Goal: Check status

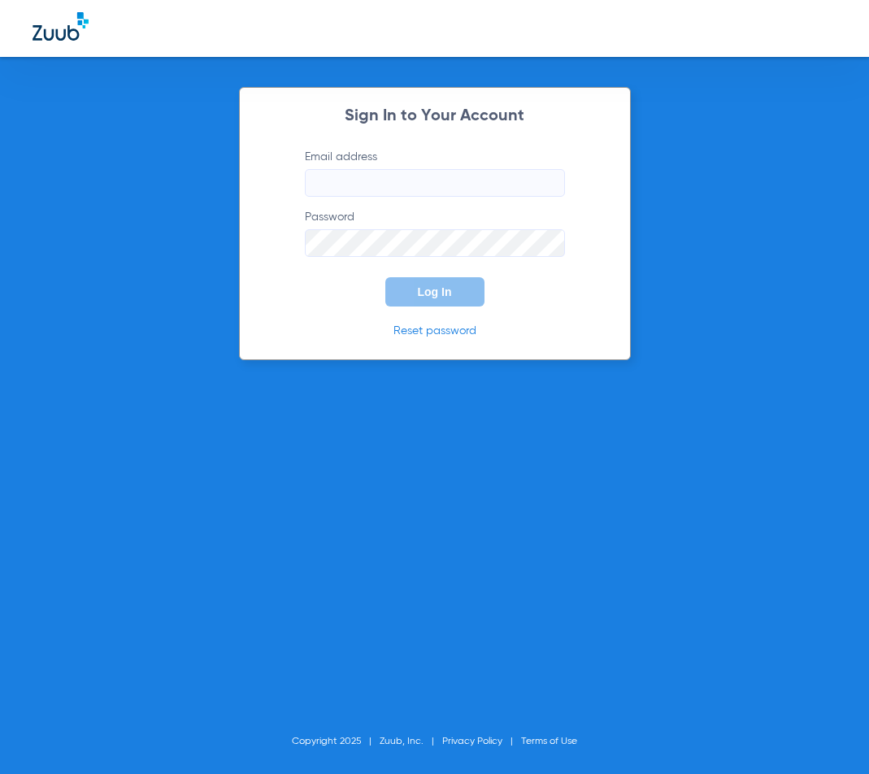
type input "[EMAIL_ADDRESS][DOMAIN_NAME]"
click at [447, 293] on span "Log In" at bounding box center [435, 291] width 34 height 13
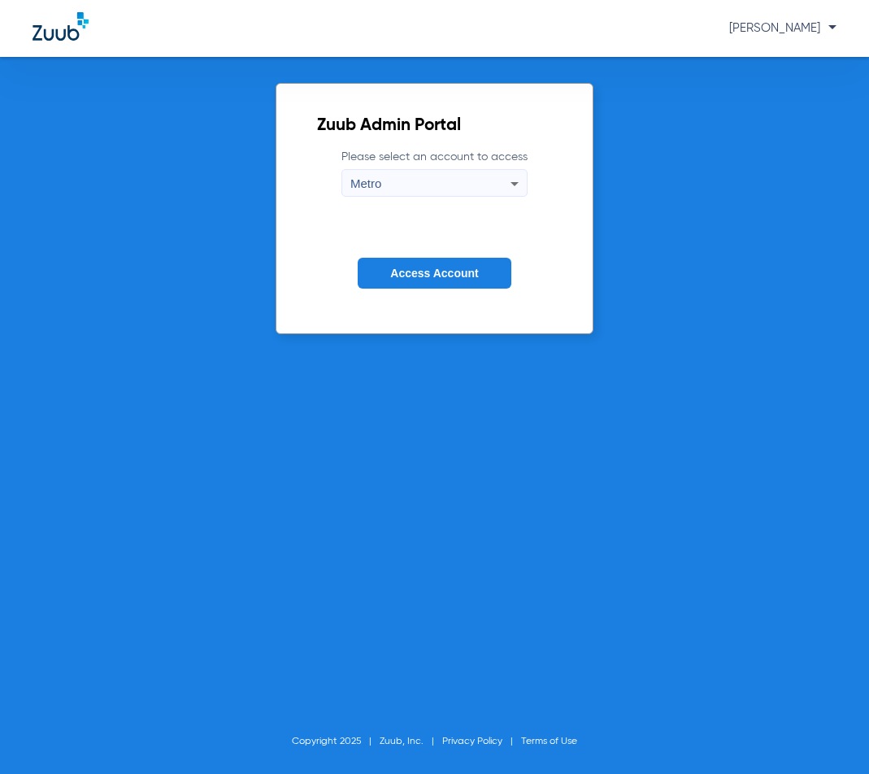
click at [411, 275] on span "Access Account" at bounding box center [434, 273] width 88 height 13
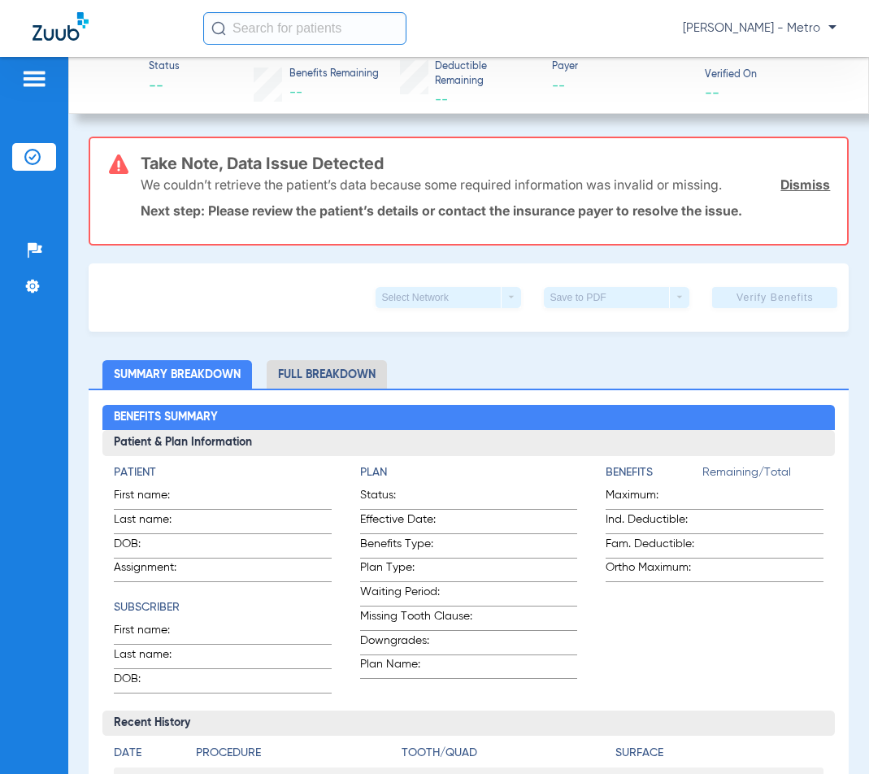
click at [293, 33] on input "text" at bounding box center [304, 28] width 203 height 33
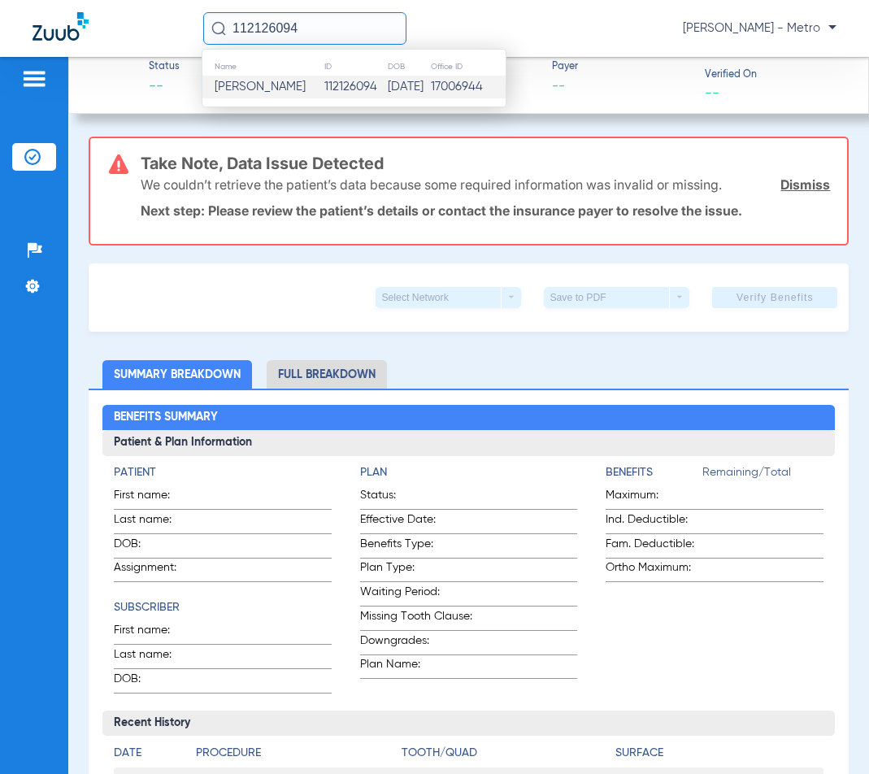
type input "112126094"
click at [304, 94] on td "[PERSON_NAME]" at bounding box center [262, 87] width 121 height 23
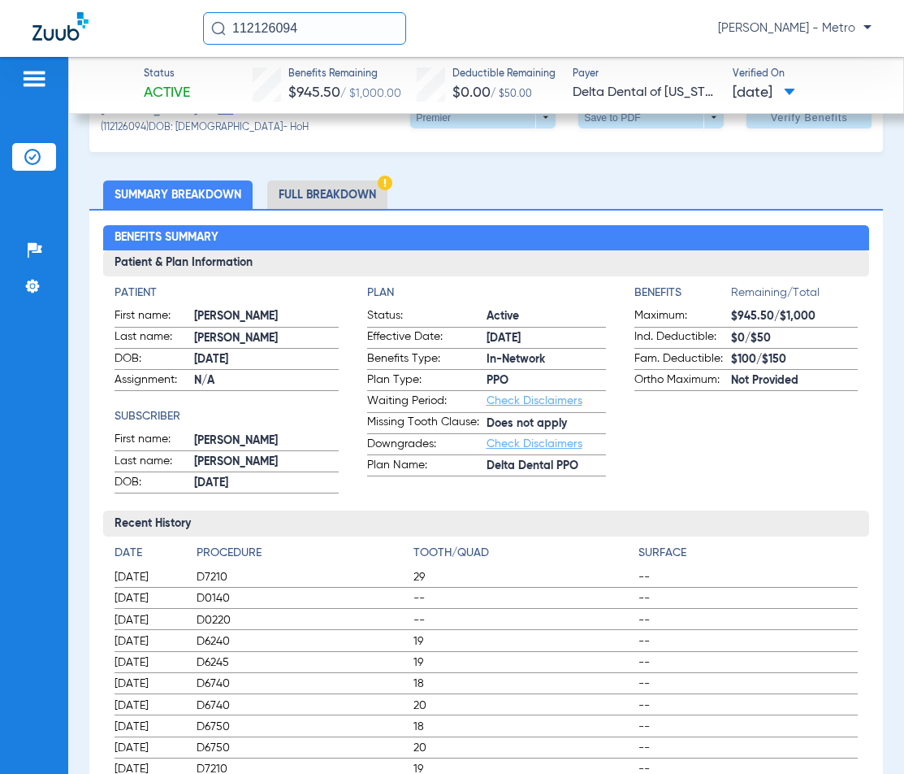
scroll to position [81, 0]
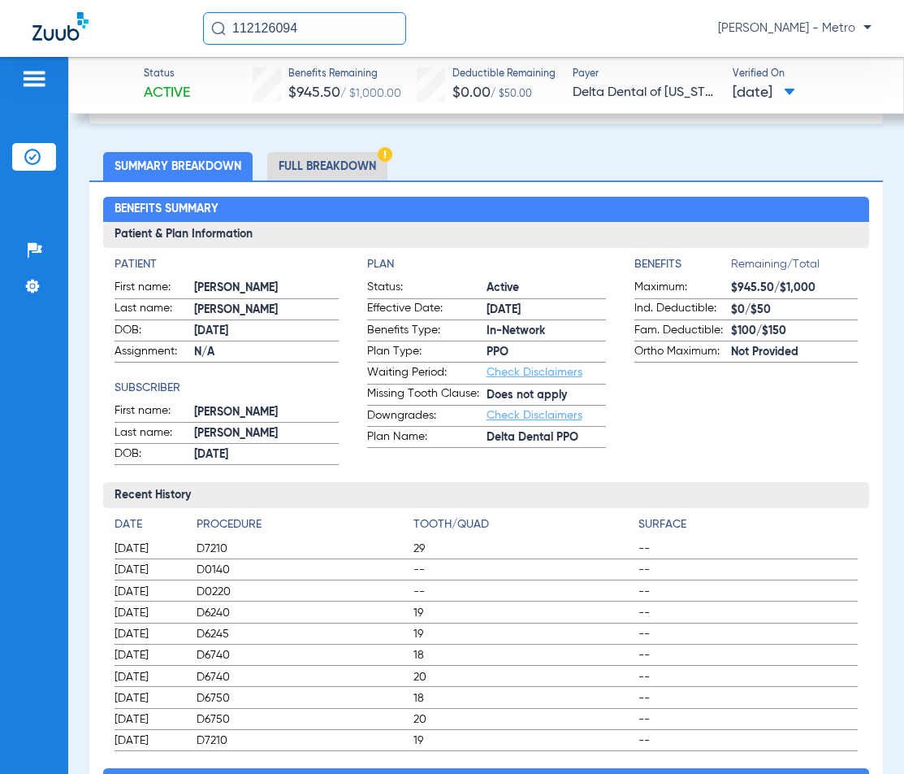
click at [303, 167] on li "Full Breakdown" at bounding box center [327, 166] width 120 height 28
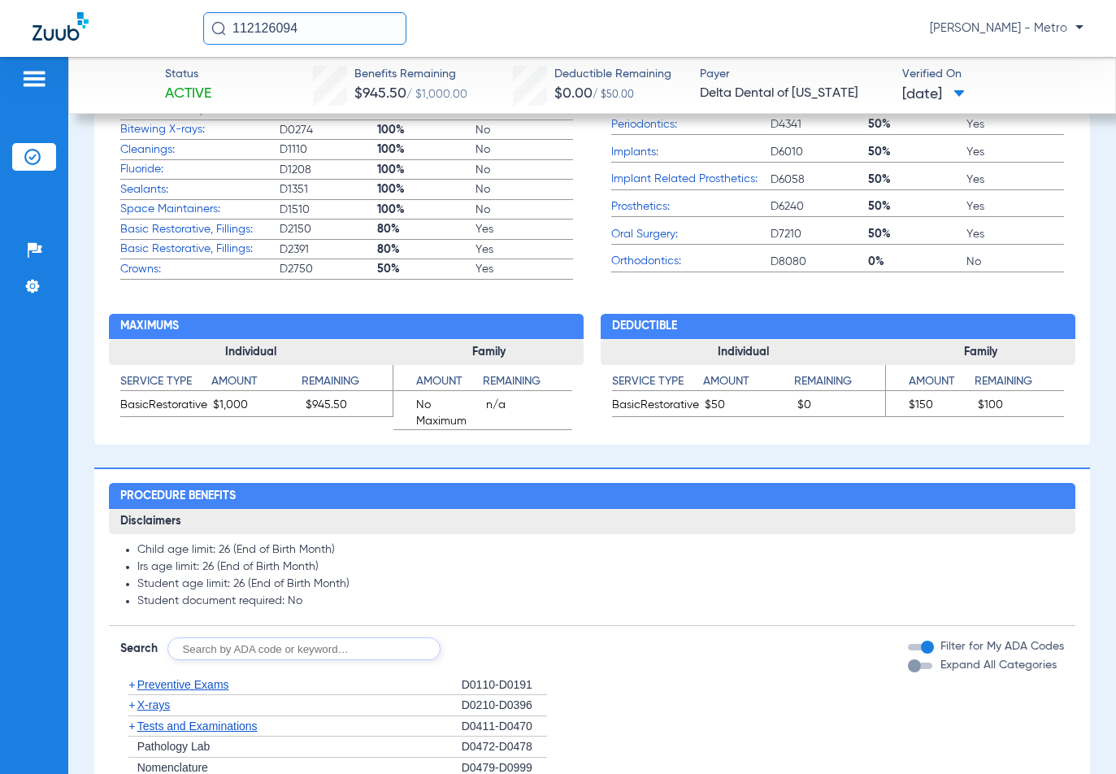
scroll to position [894, 0]
